Goal: Task Accomplishment & Management: Use online tool/utility

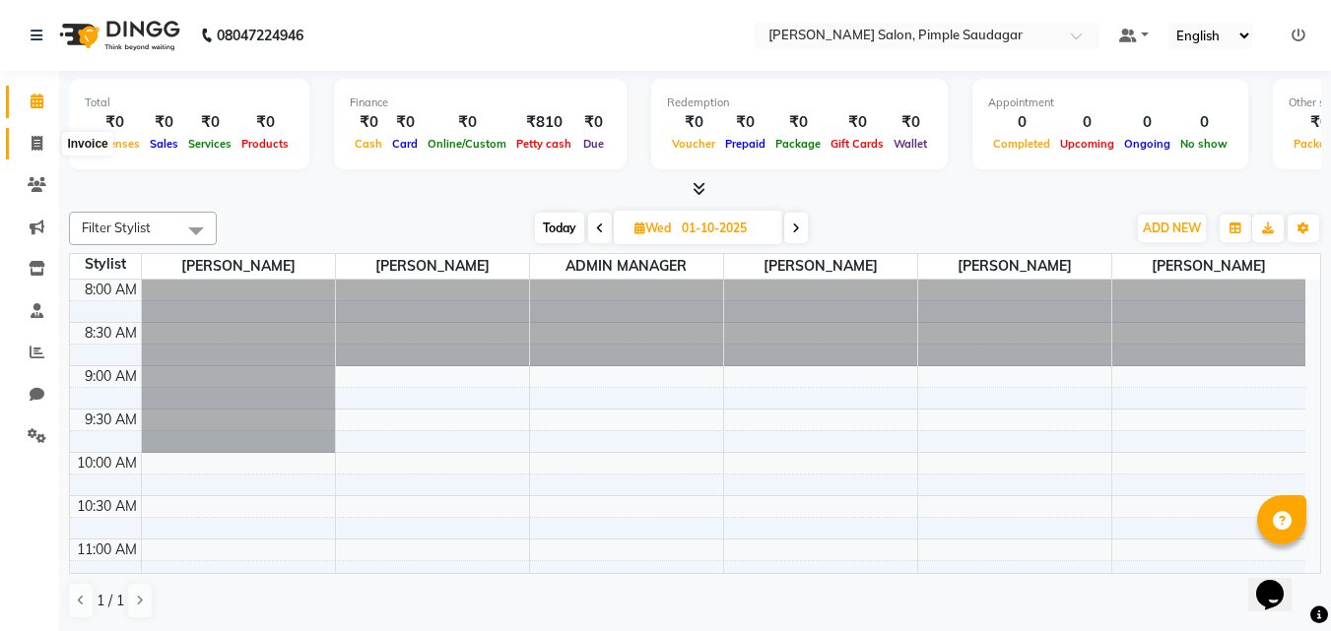
click at [43, 144] on span at bounding box center [37, 144] width 34 height 23
select select "service"
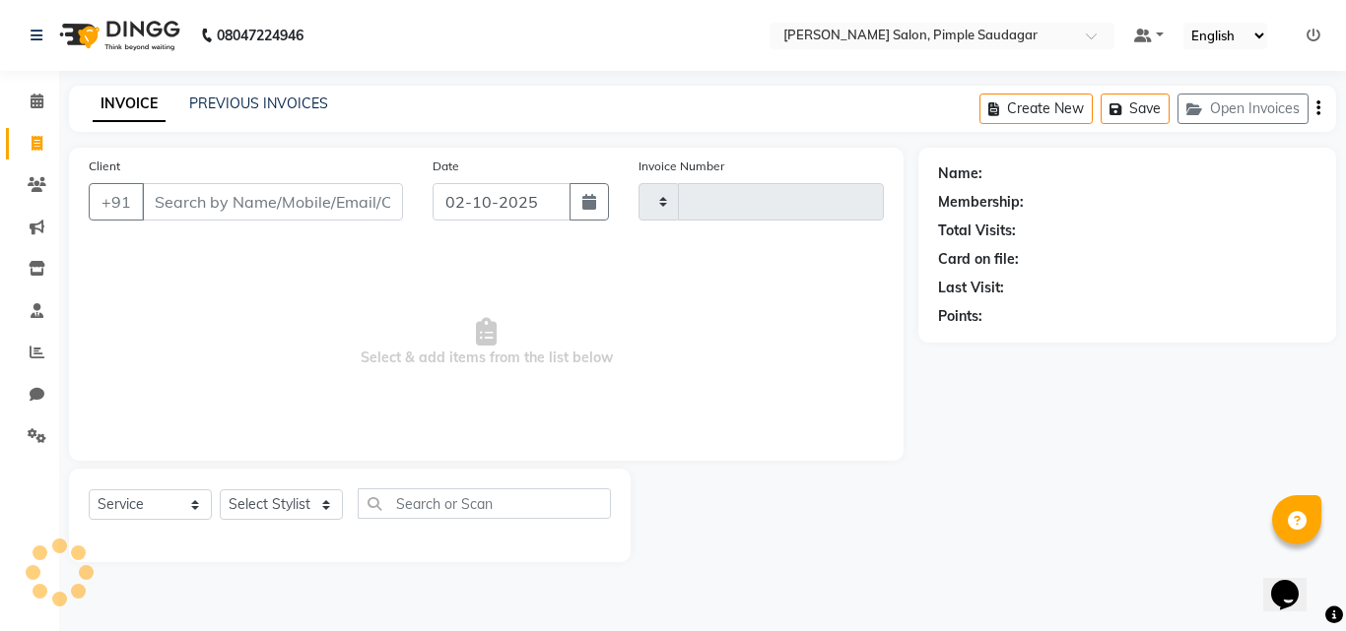
type input "0754"
select select "7816"
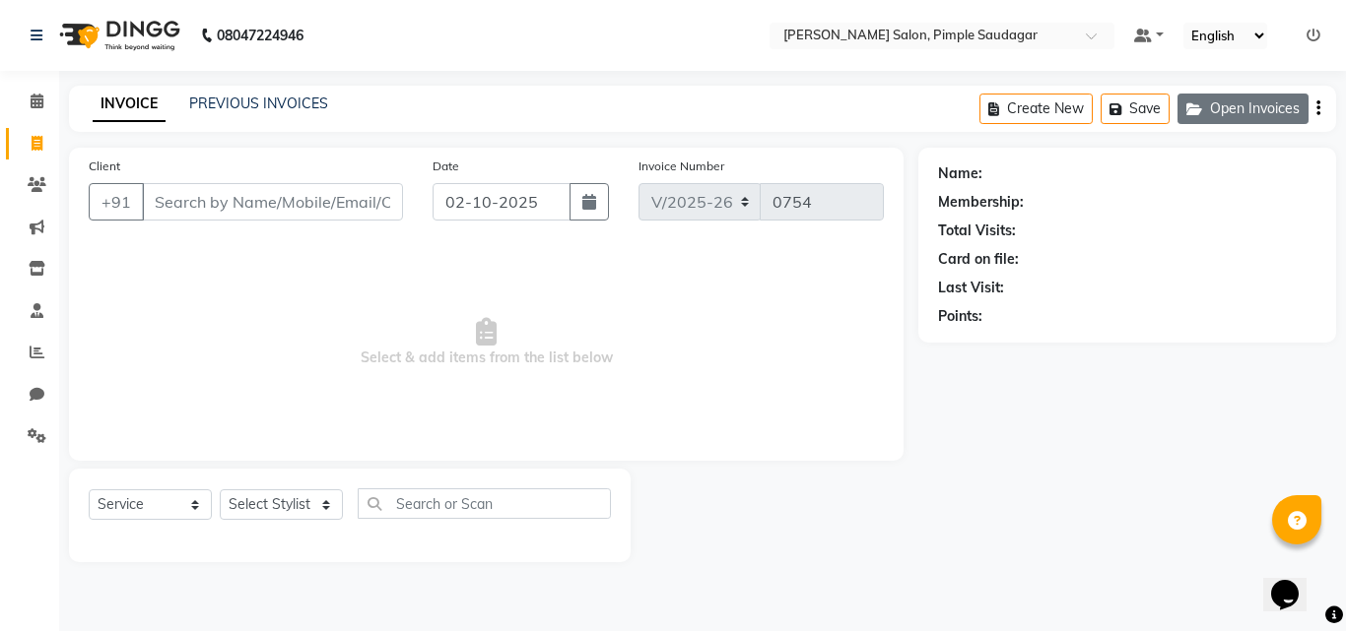
click at [1278, 107] on button "Open Invoices" at bounding box center [1242, 109] width 131 height 31
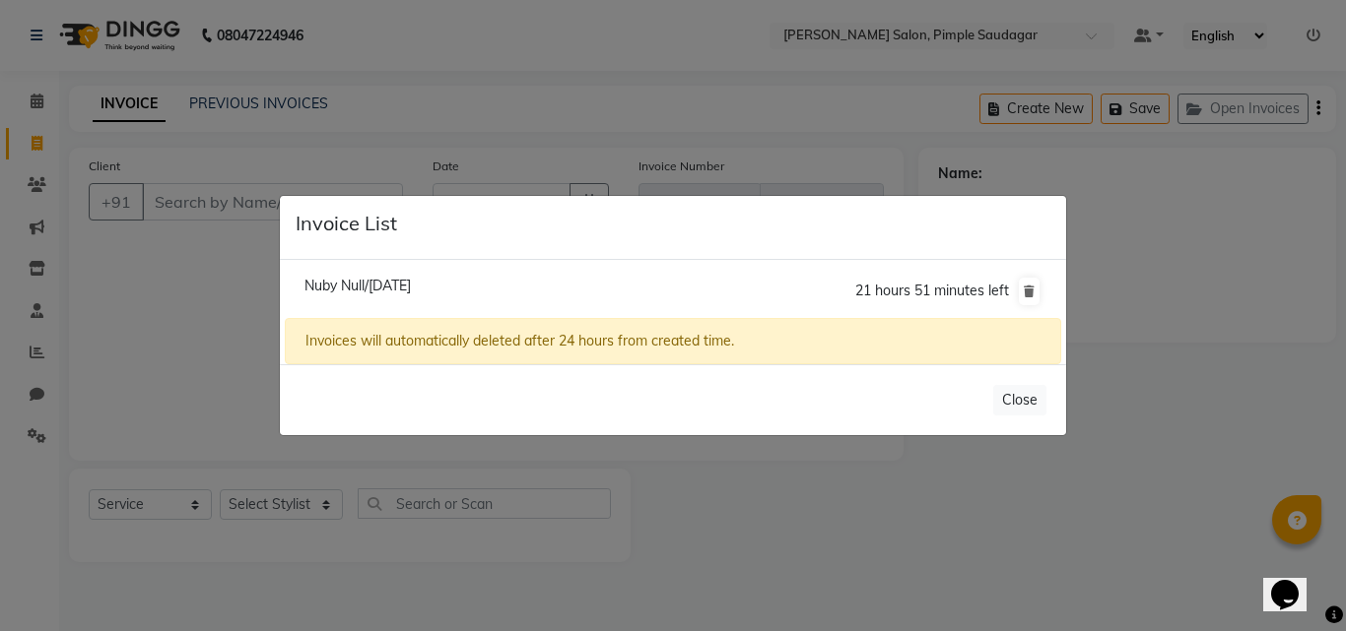
click at [406, 290] on span "Nuby Null/[DATE]" at bounding box center [357, 286] width 106 height 18
type input "6909186270"
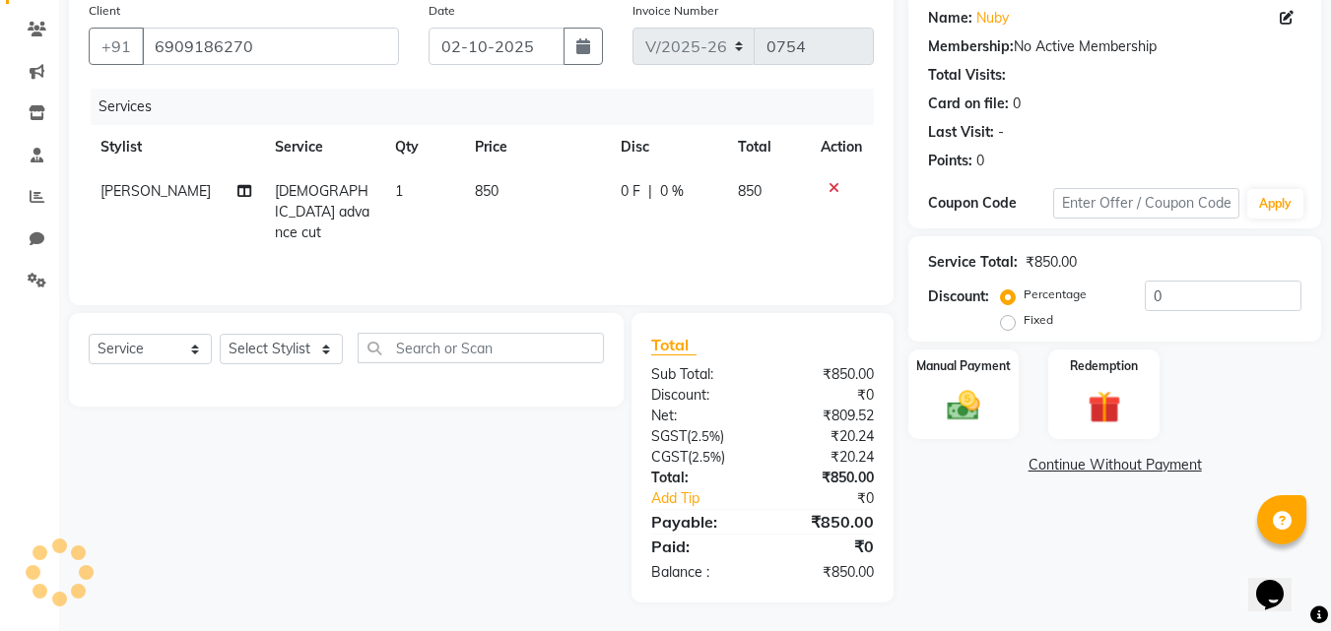
scroll to position [157, 0]
click at [951, 417] on img at bounding box center [963, 404] width 53 height 37
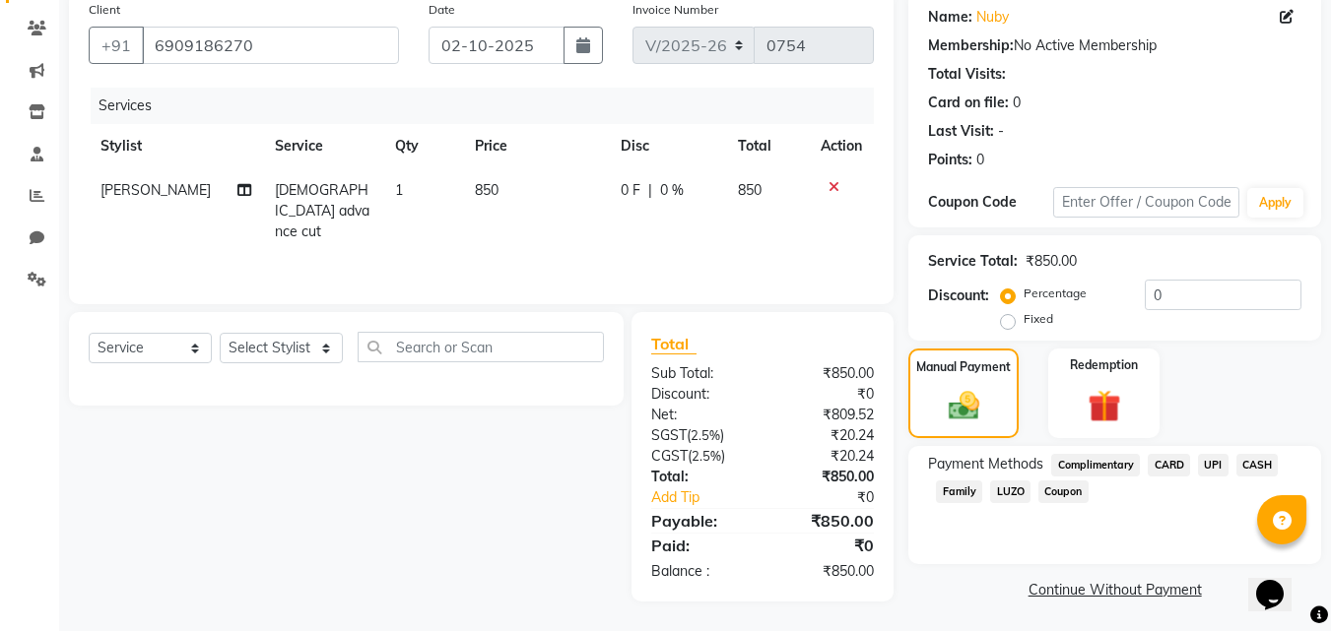
click at [1215, 476] on span "UPI" at bounding box center [1213, 465] width 31 height 23
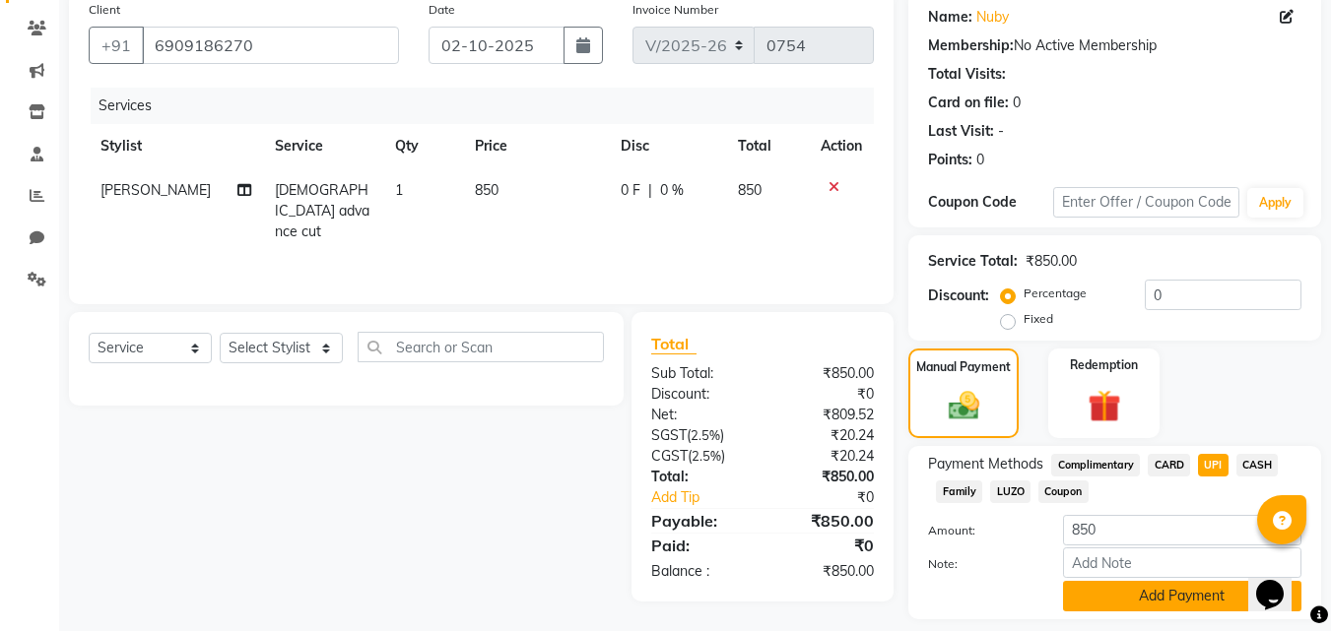
click at [1190, 610] on button "Add Payment" at bounding box center [1182, 596] width 238 height 31
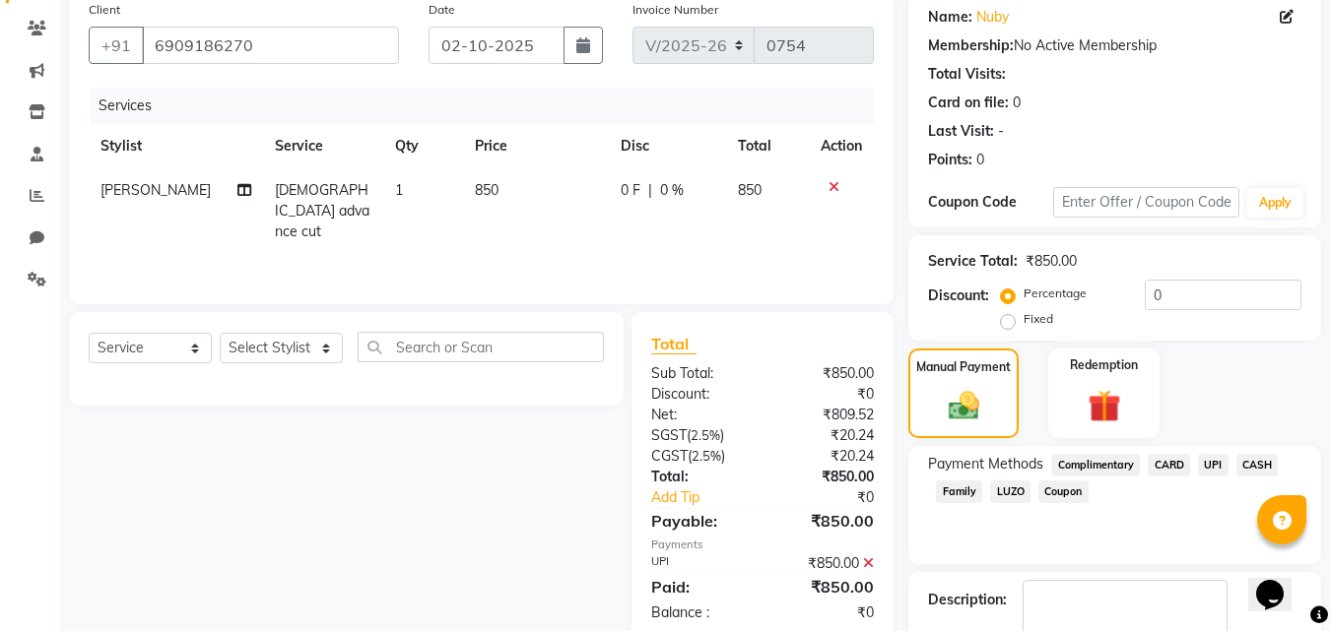
scroll to position [271, 0]
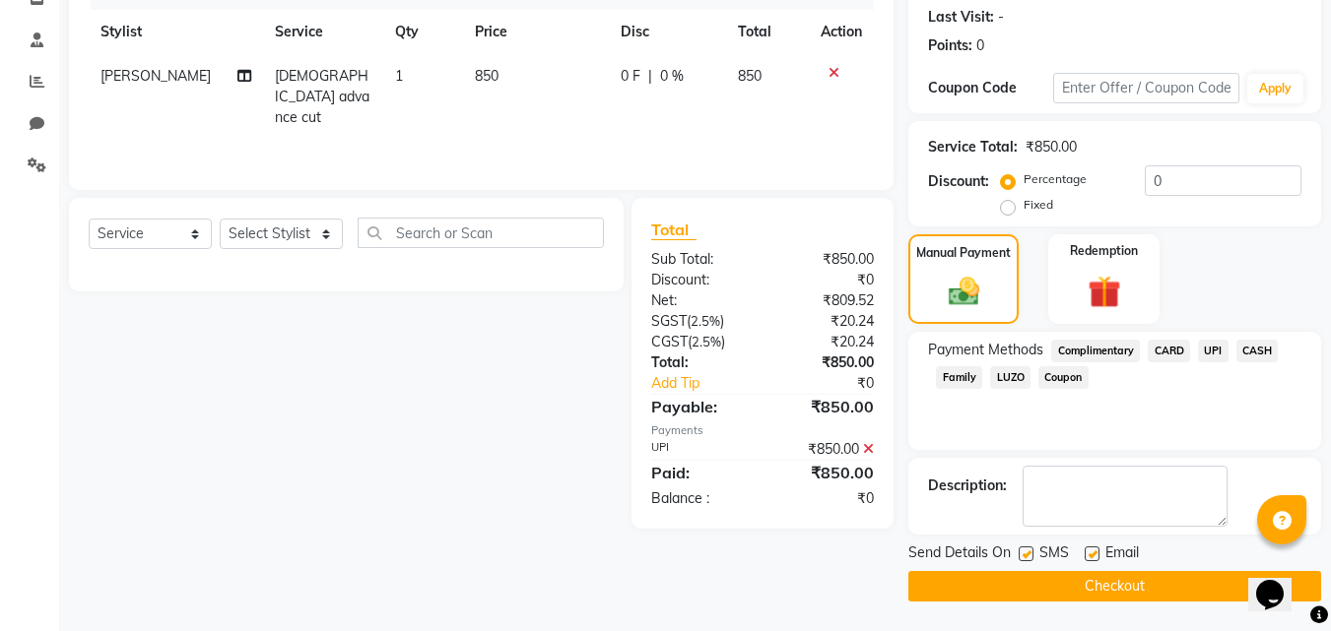
drag, startPoint x: 1072, startPoint y: 592, endPoint x: 187, endPoint y: 283, distance: 937.2
click at [1071, 592] on button "Checkout" at bounding box center [1114, 586] width 413 height 31
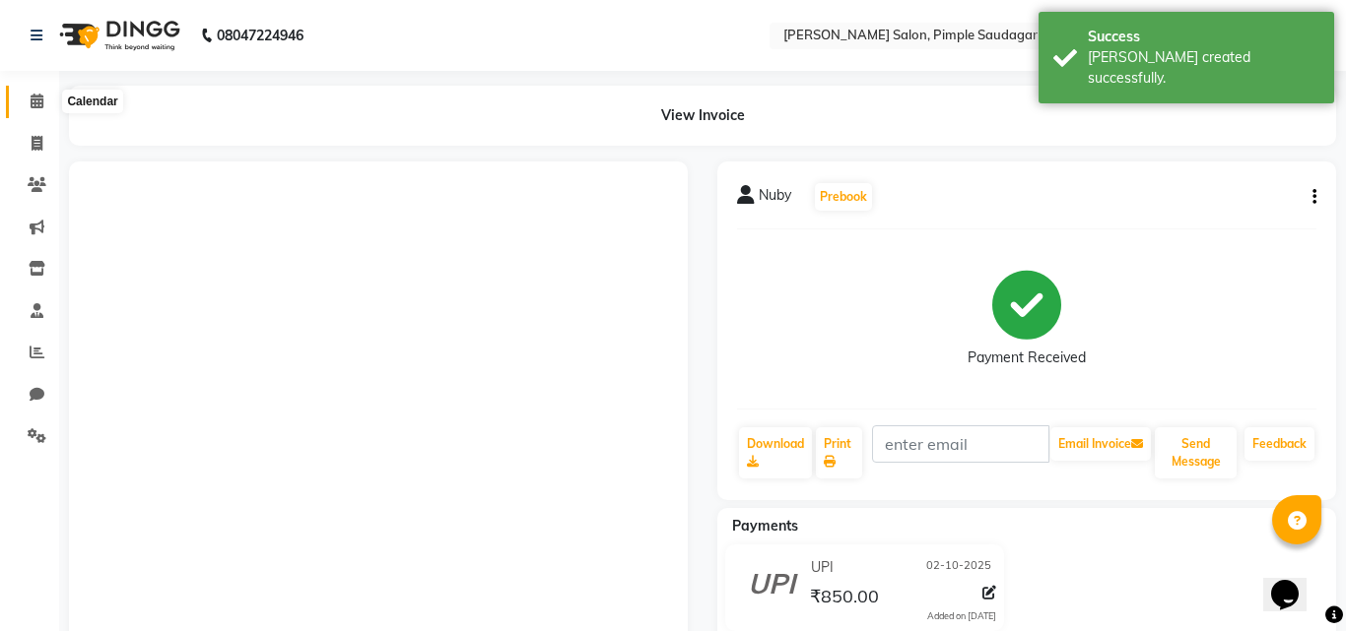
click at [37, 105] on icon at bounding box center [37, 101] width 13 height 15
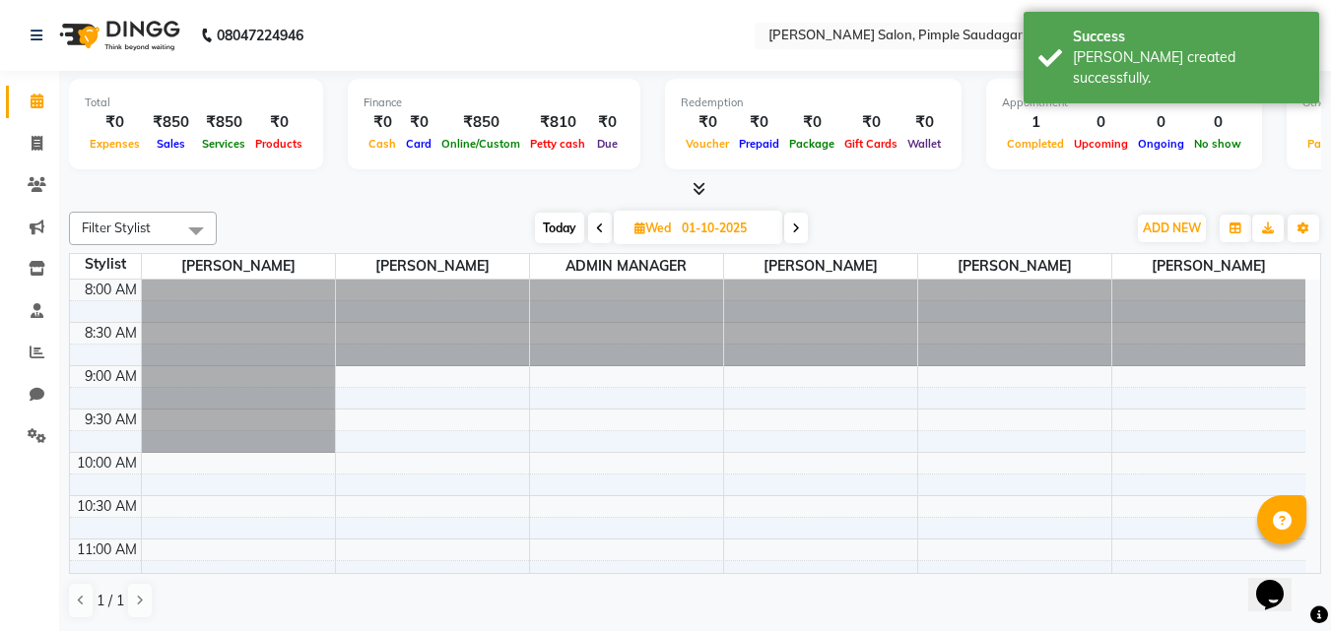
scroll to position [521, 0]
